Goal: Check status: Check status

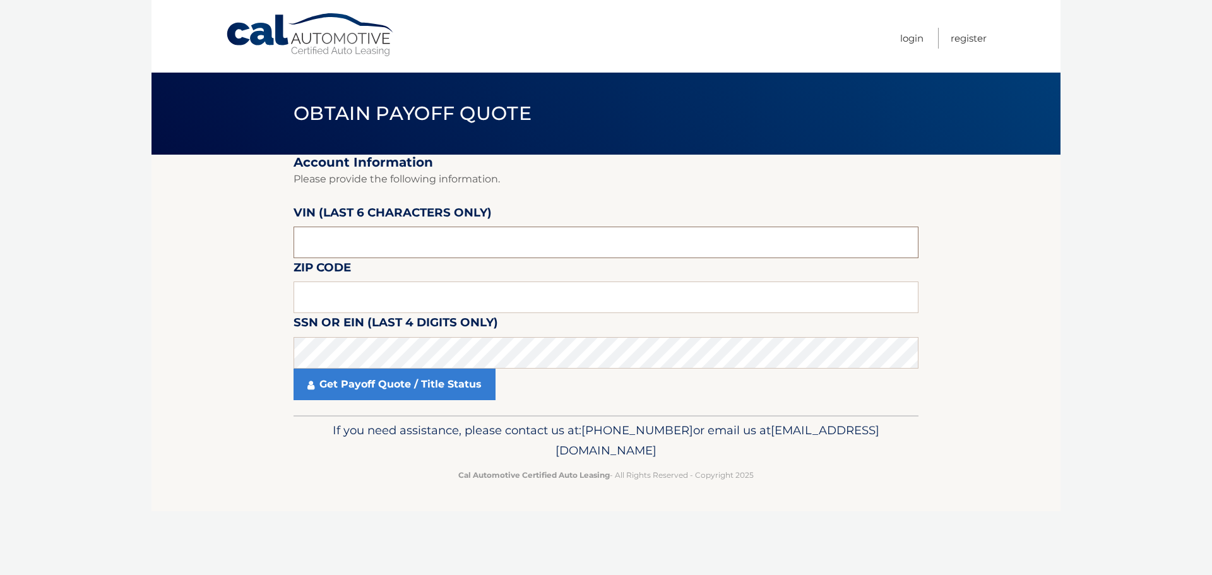
click at [354, 249] on input "text" at bounding box center [606, 243] width 625 height 32
paste input "277680"
type input "277680"
drag, startPoint x: 323, startPoint y: 304, endPoint x: 328, endPoint y: 308, distance: 6.8
click at [323, 304] on input "text" at bounding box center [606, 298] width 625 height 32
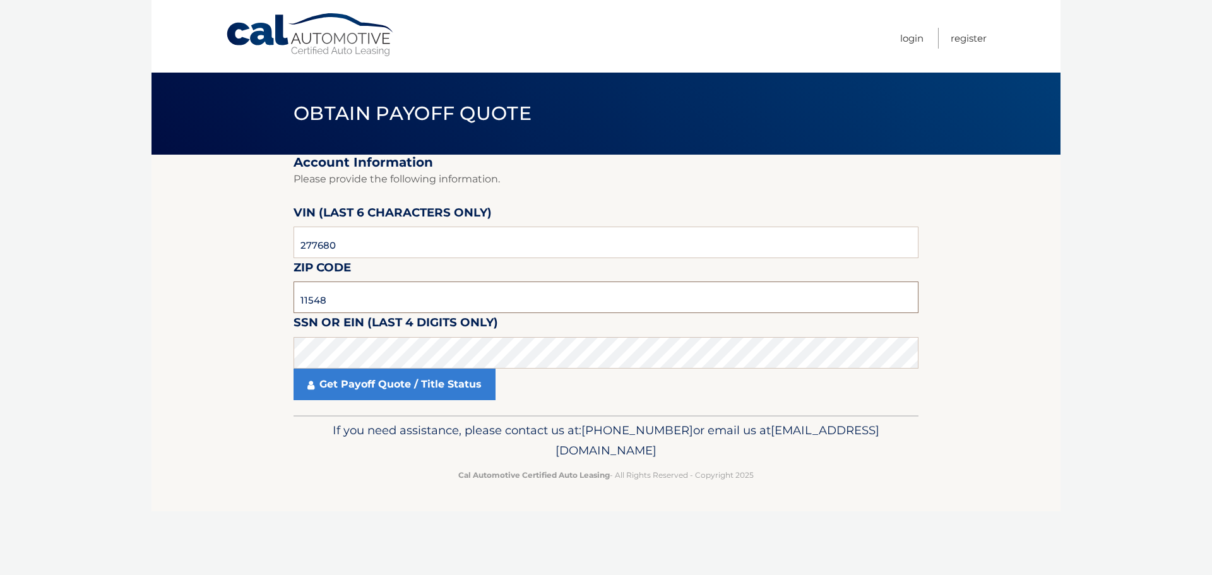
type input "11548"
click at [313, 446] on p "If you need assistance, please contact us at: [PHONE_NUMBER] or email us at [EM…" at bounding box center [606, 440] width 609 height 40
click at [313, 445] on p "If you need assistance, please contact us at: [PHONE_NUMBER] or email us at [EM…" at bounding box center [606, 440] width 609 height 40
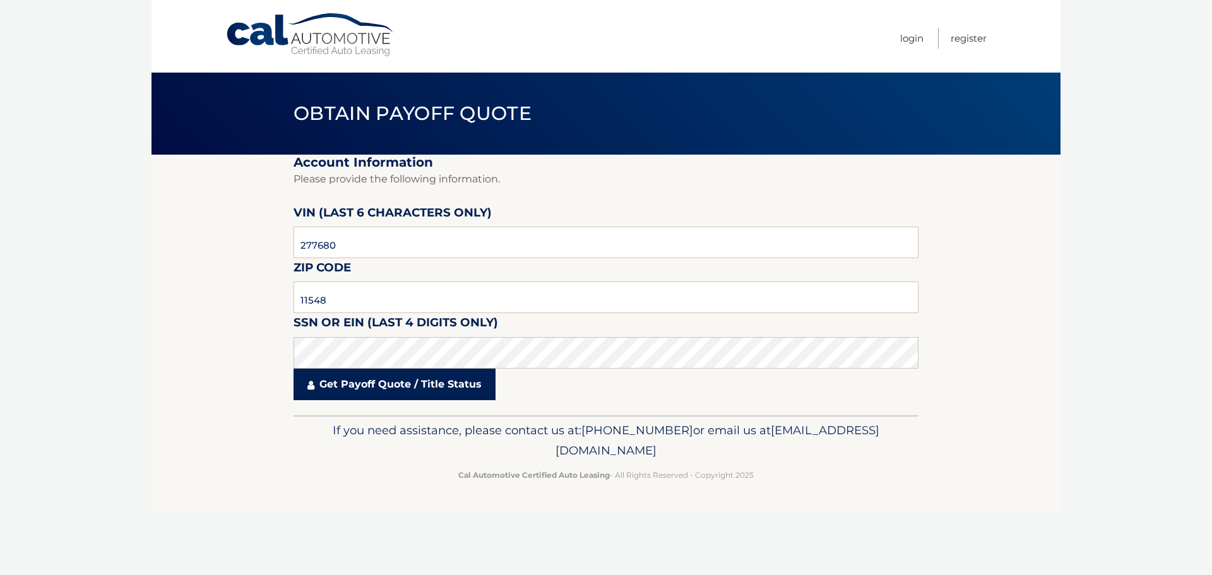
click at [343, 383] on link "Get Payoff Quote / Title Status" at bounding box center [395, 385] width 202 height 32
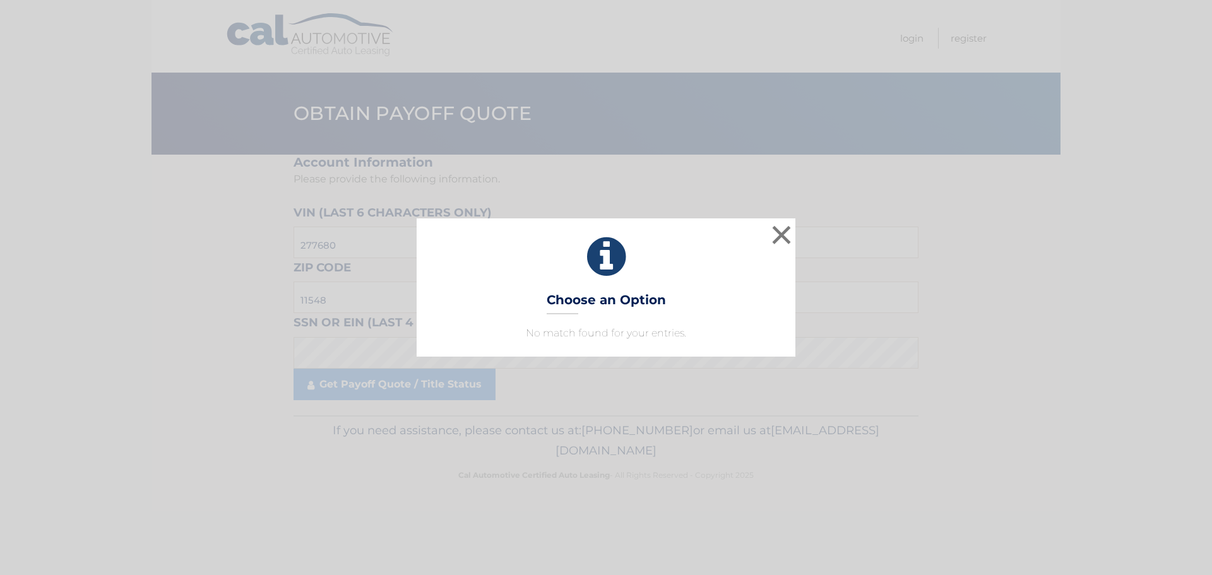
click at [643, 332] on p "No match found for your entries." at bounding box center [605, 333] width 347 height 15
click at [782, 226] on button "×" at bounding box center [781, 234] width 25 height 25
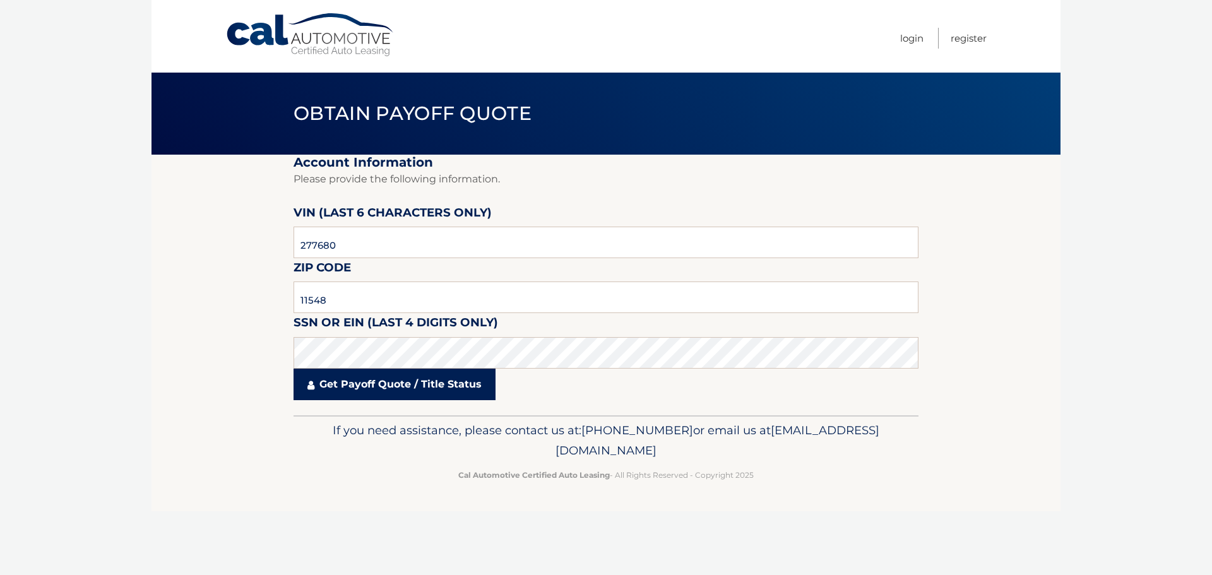
click at [425, 393] on link "Get Payoff Quote / Title Status" at bounding box center [395, 385] width 202 height 32
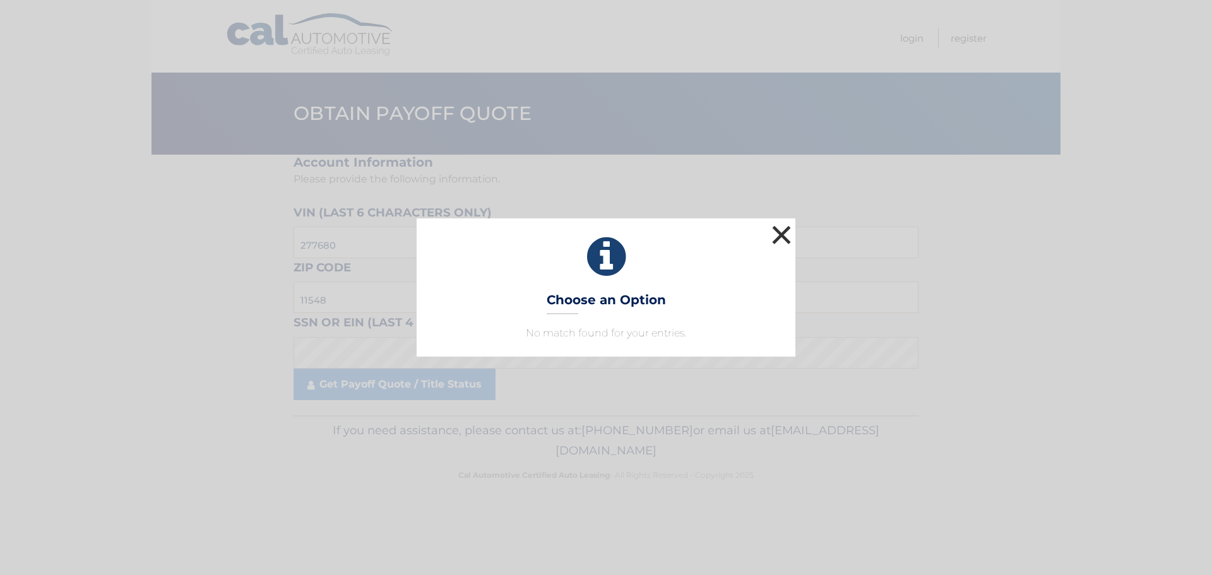
click at [776, 223] on button "×" at bounding box center [781, 234] width 25 height 25
